Goal: Transaction & Acquisition: Obtain resource

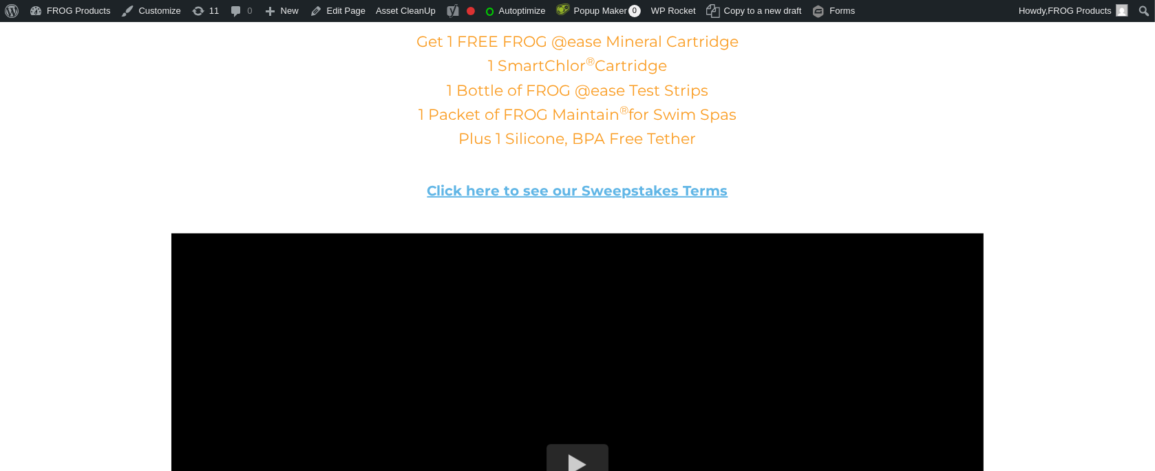
scroll to position [688, 0]
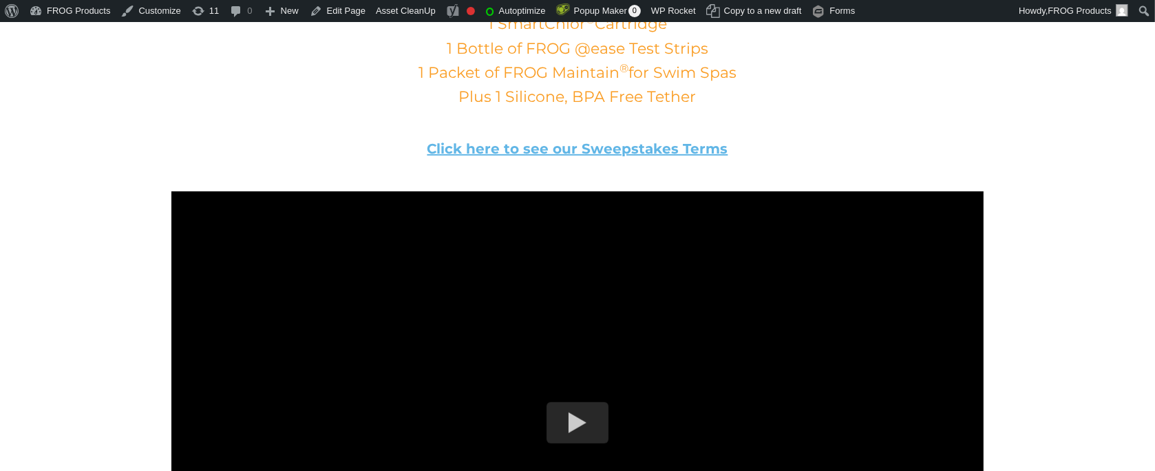
click at [649, 139] on p "Click here to see our Sweepstakes Terms" at bounding box center [577, 148] width 812 height 19
click at [646, 152] on link "Click here to see our Sweepstakes Terms" at bounding box center [577, 148] width 301 height 17
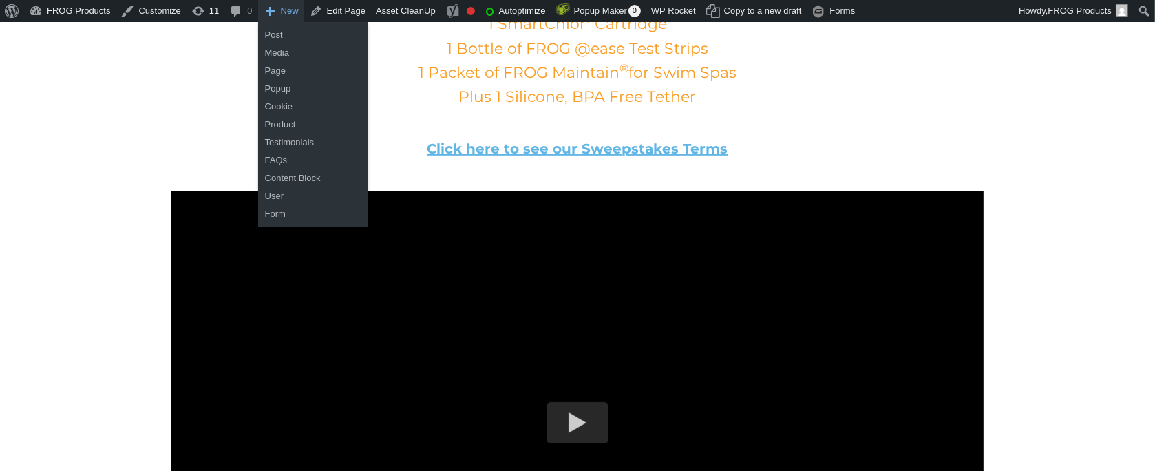
click at [323, 23] on ul "Post Media Page Popup Cookie Product Testimonials FAQs Content Block User Form" at bounding box center [313, 124] width 110 height 205
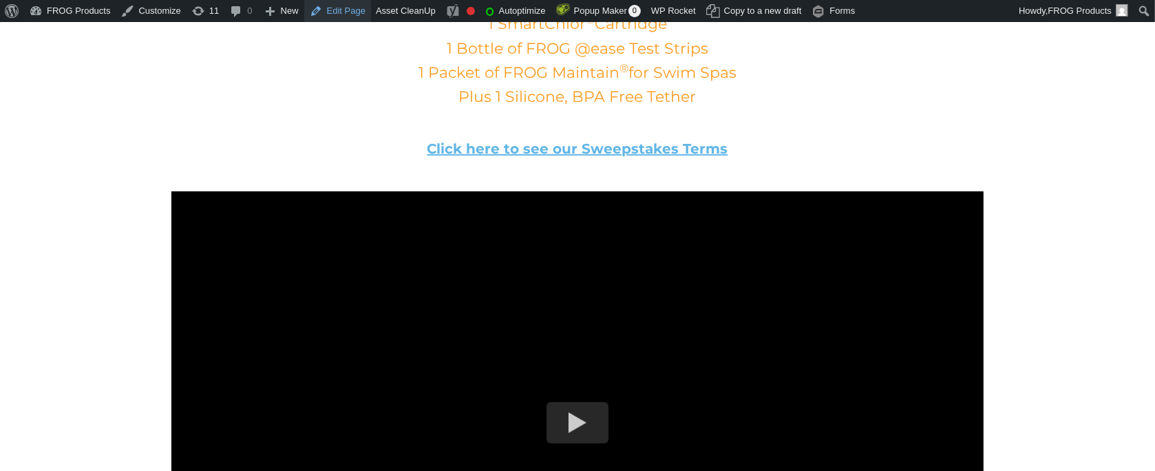
click at [333, 13] on link "Edit Page" at bounding box center [337, 11] width 67 height 22
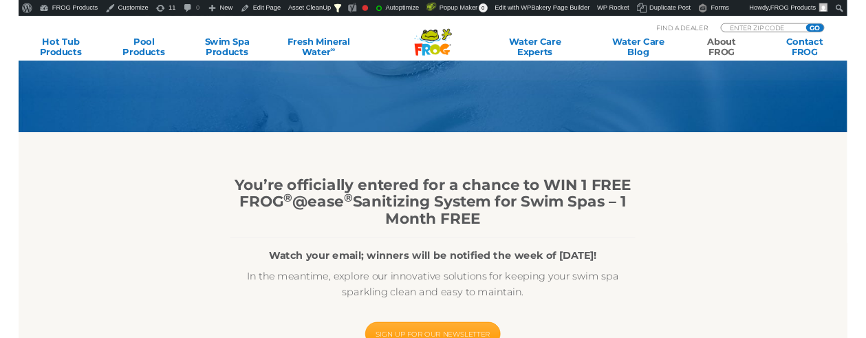
scroll to position [275, 0]
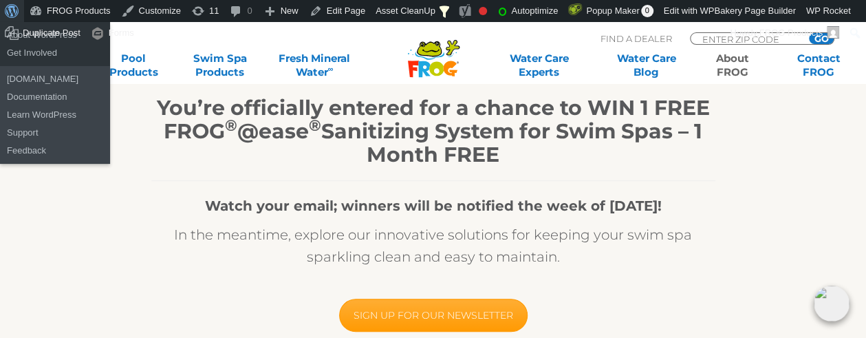
click at [15, 11] on span "Toolbar" at bounding box center [10, 9] width 10 height 19
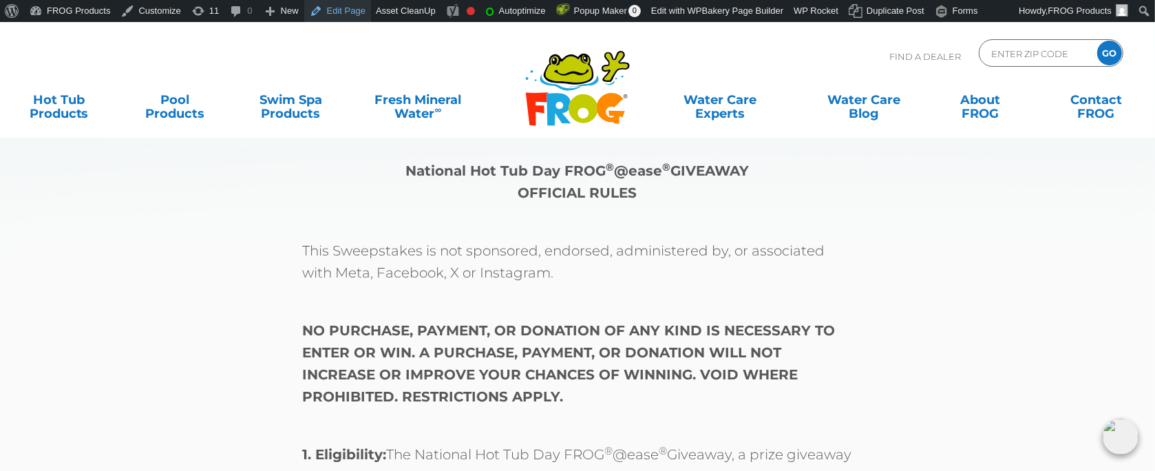
click at [324, 15] on link "Edit Page" at bounding box center [337, 11] width 67 height 22
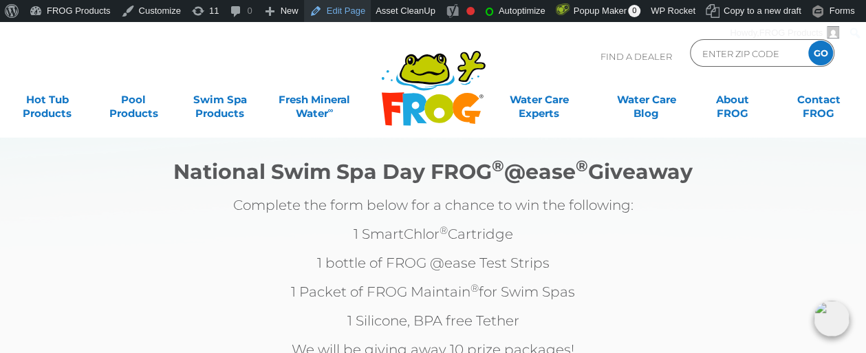
click at [341, 17] on link "Edit Page" at bounding box center [337, 11] width 67 height 22
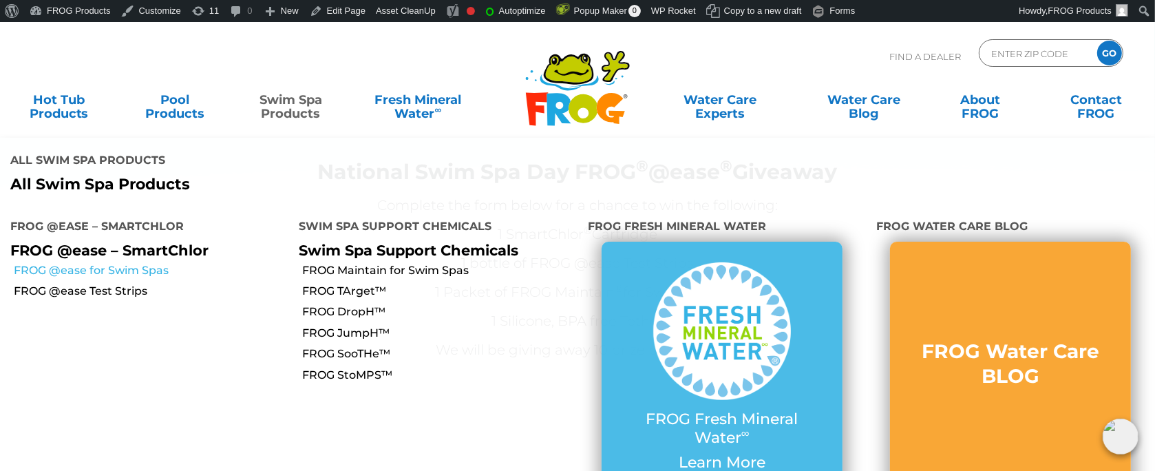
click at [76, 263] on link "FROG @ease for Swim Spas" at bounding box center [151, 270] width 275 height 15
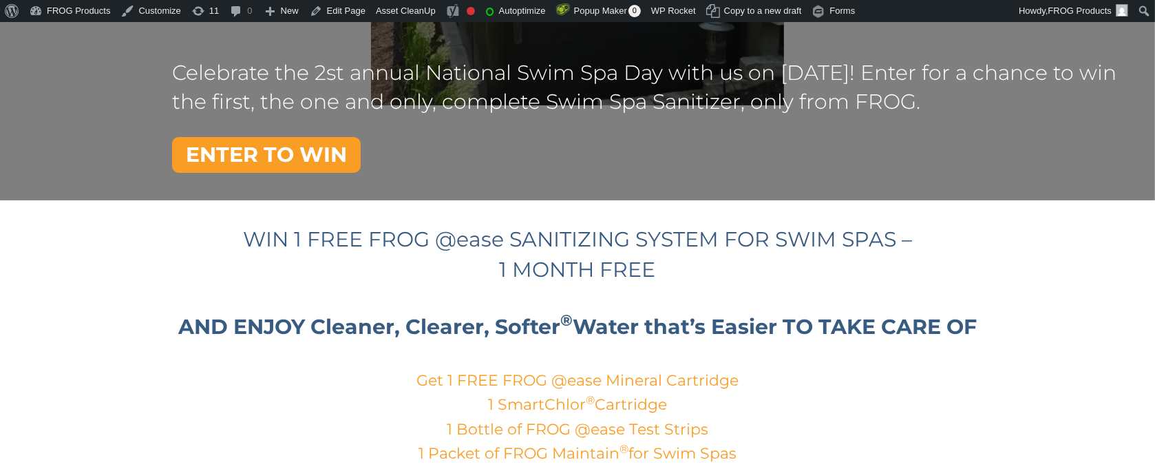
scroll to position [445, 0]
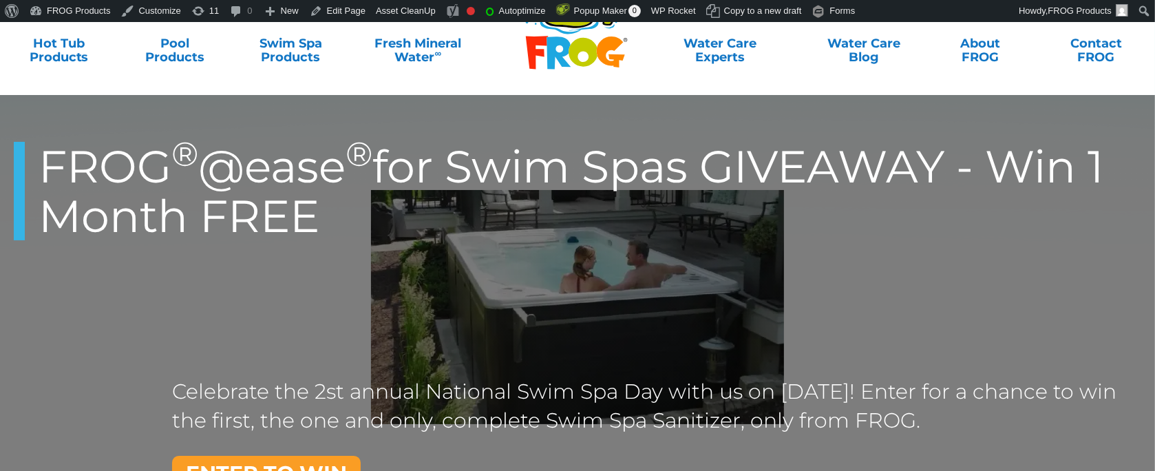
scroll to position [56, 0]
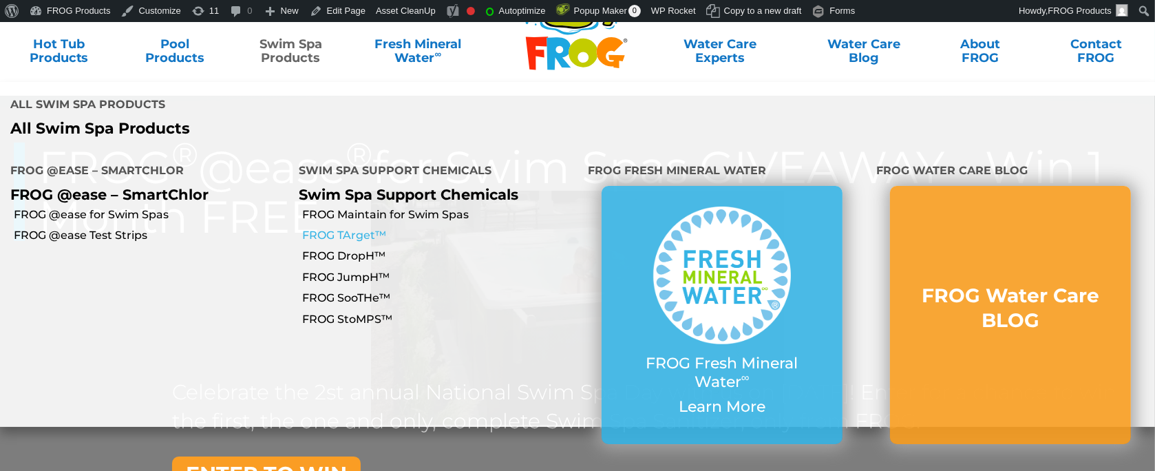
click at [355, 228] on link "FROG TArget™" at bounding box center [440, 235] width 275 height 15
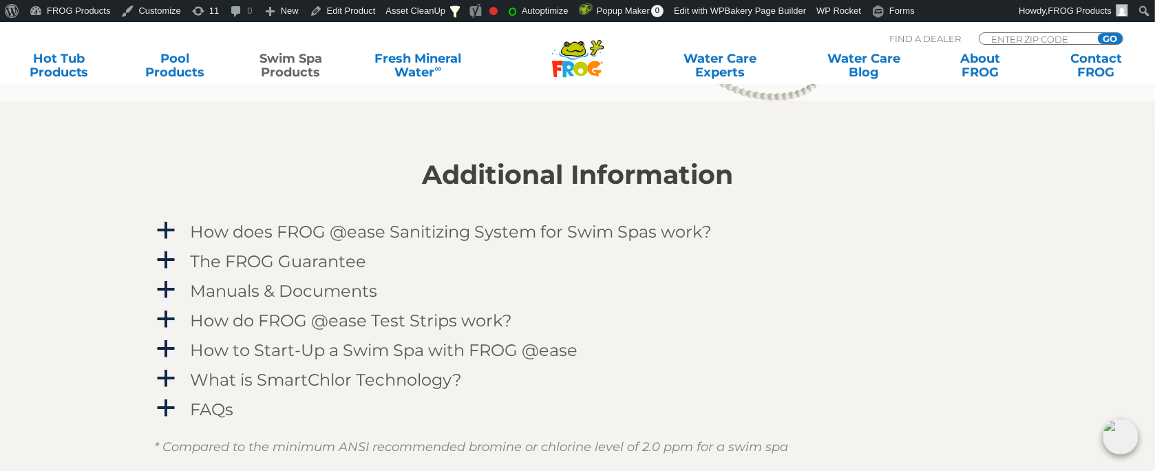
scroll to position [1651, 0]
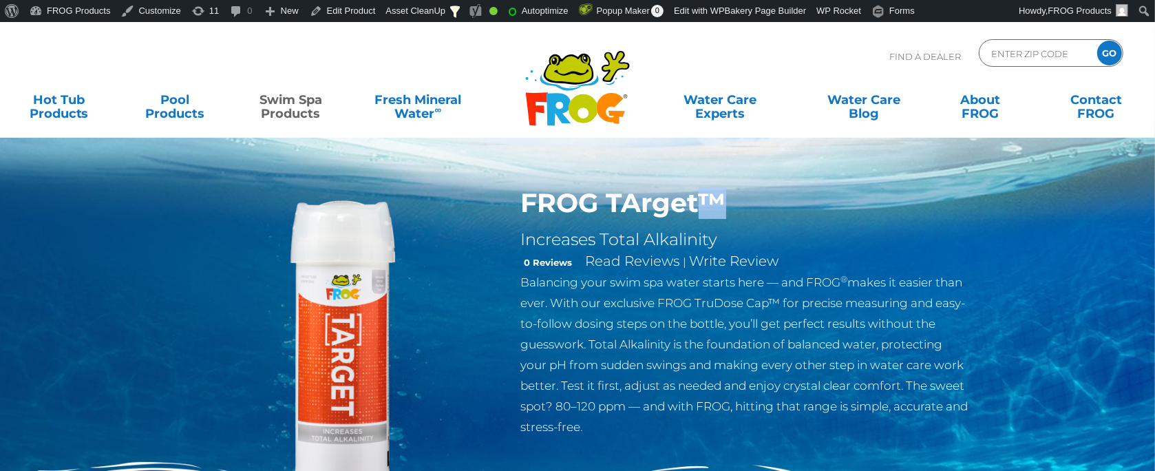
drag, startPoint x: 721, startPoint y: 196, endPoint x: 704, endPoint y: 202, distance: 18.3
click at [704, 202] on h1 "FROG TArget™" at bounding box center [745, 203] width 449 height 32
copy h1 "™"
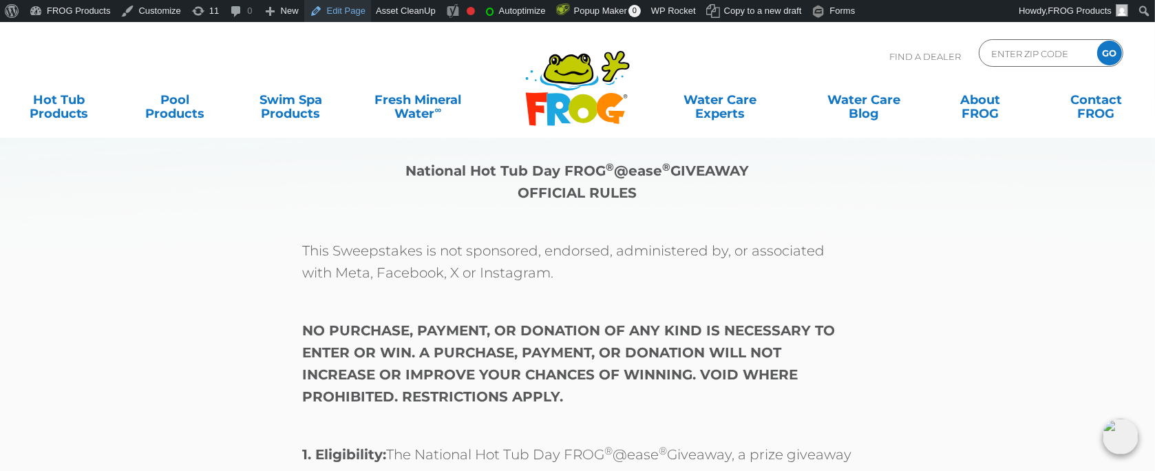
click at [337, 12] on link "Edit Page" at bounding box center [337, 11] width 67 height 22
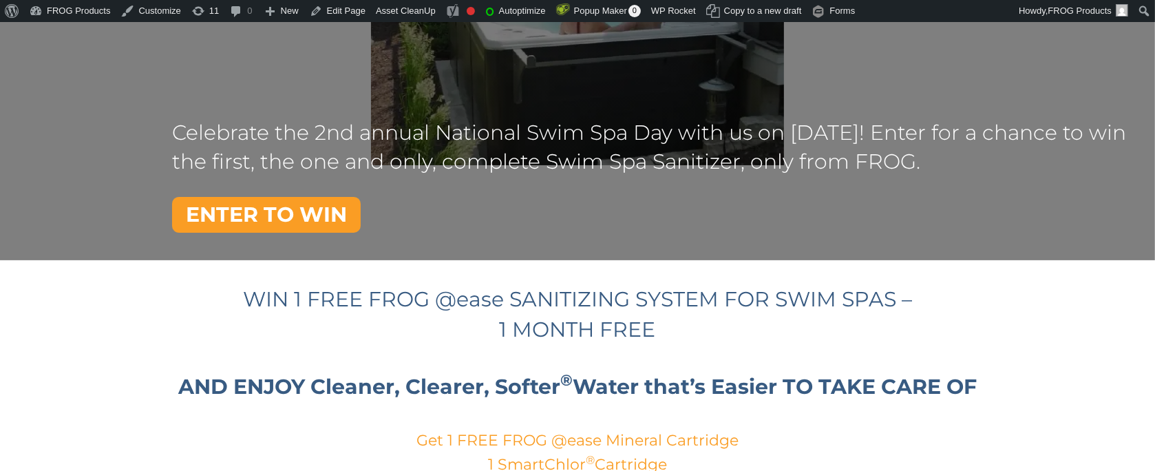
scroll to position [275, 0]
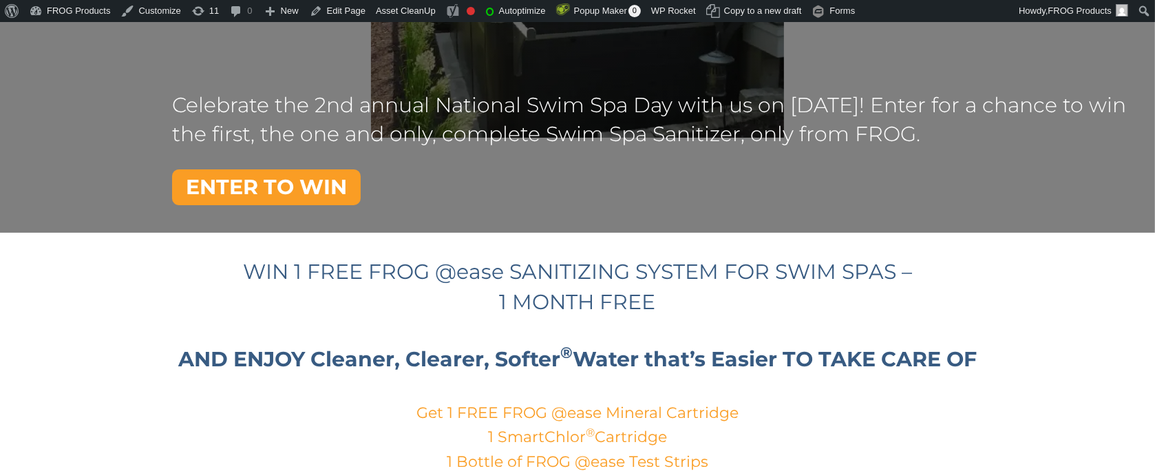
click at [296, 186] on link "ENTER TO WIN" at bounding box center [266, 187] width 189 height 36
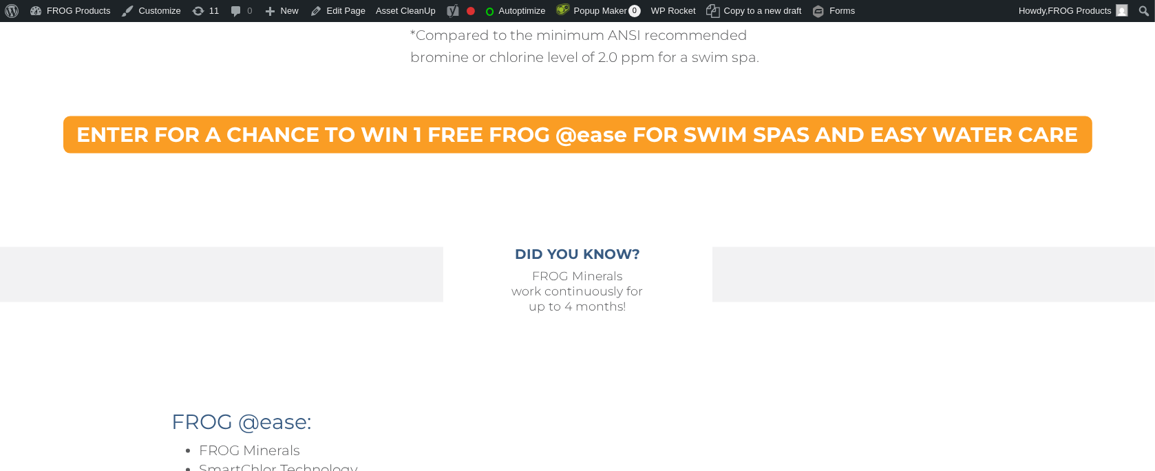
scroll to position [2118, 0]
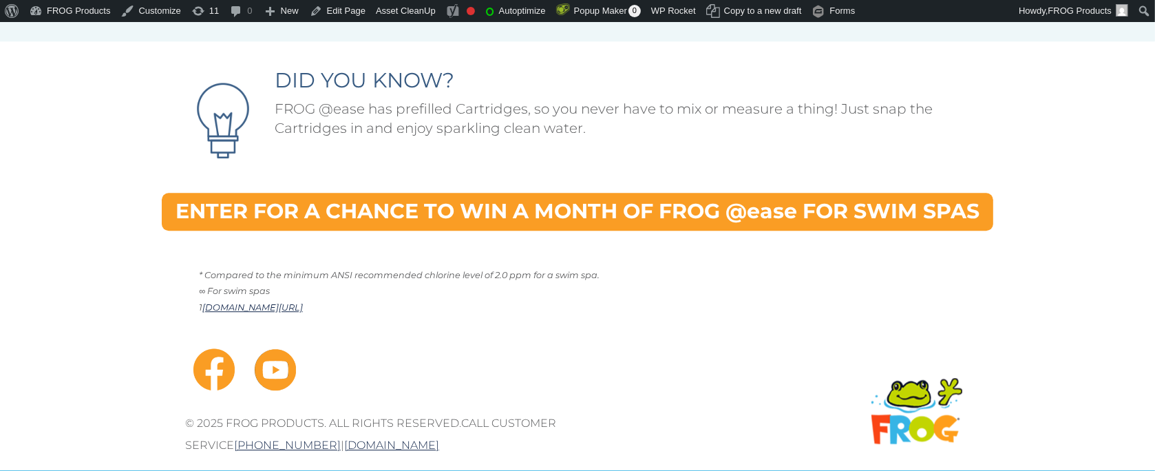
scroll to position [3731, 0]
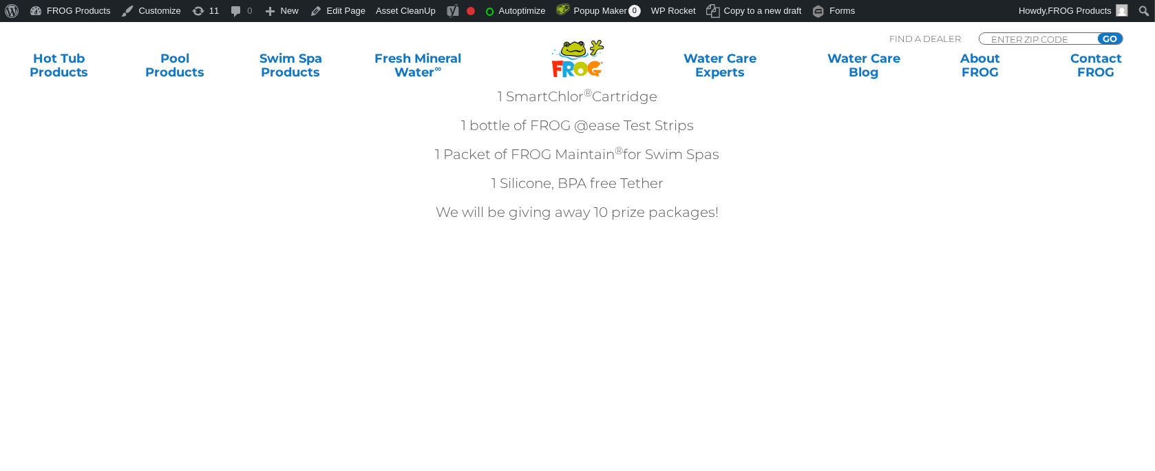
scroll to position [275, 0]
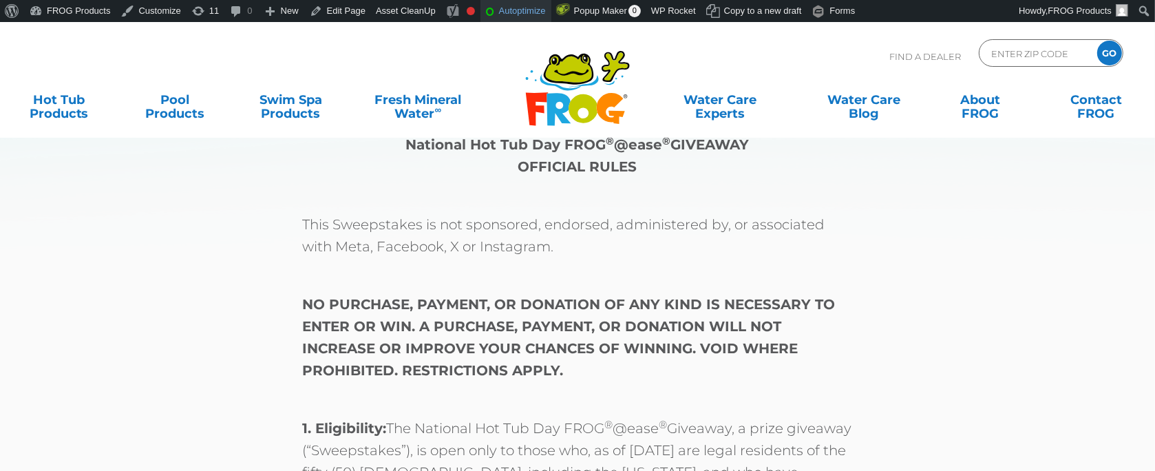
scroll to position [138, 0]
